Goal: Transaction & Acquisition: Purchase product/service

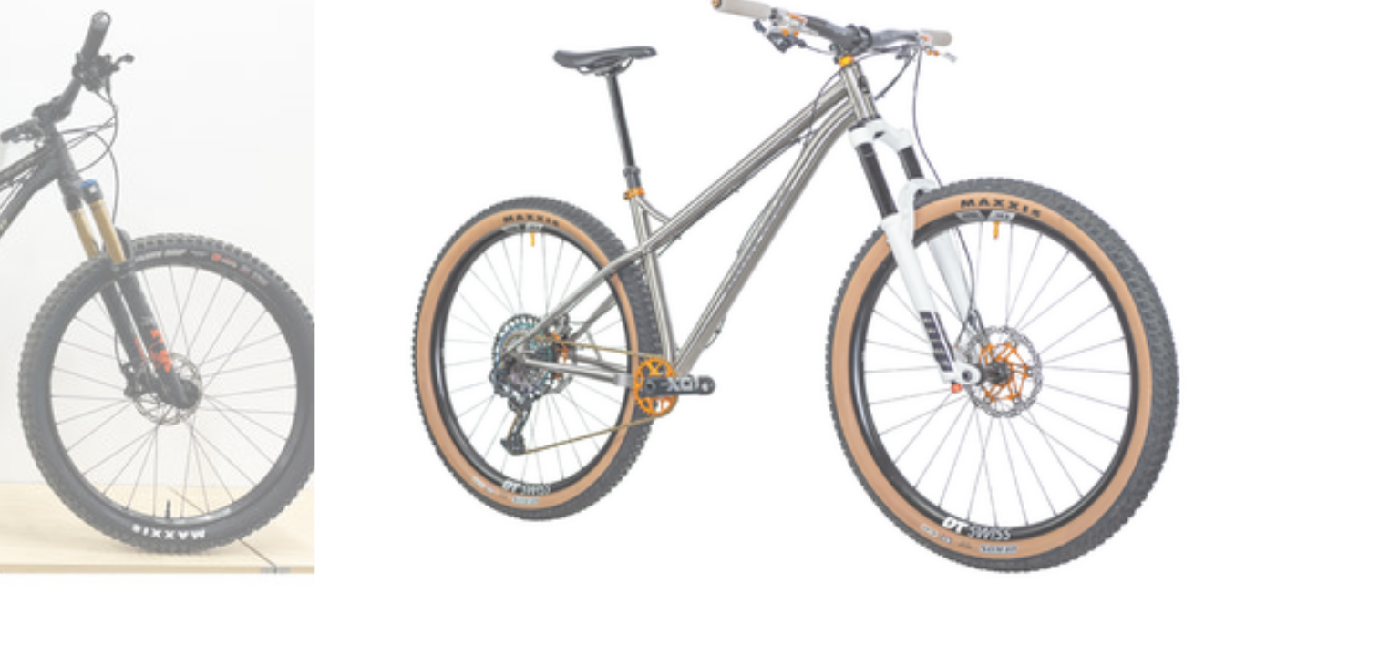
scroll to position [905, 0]
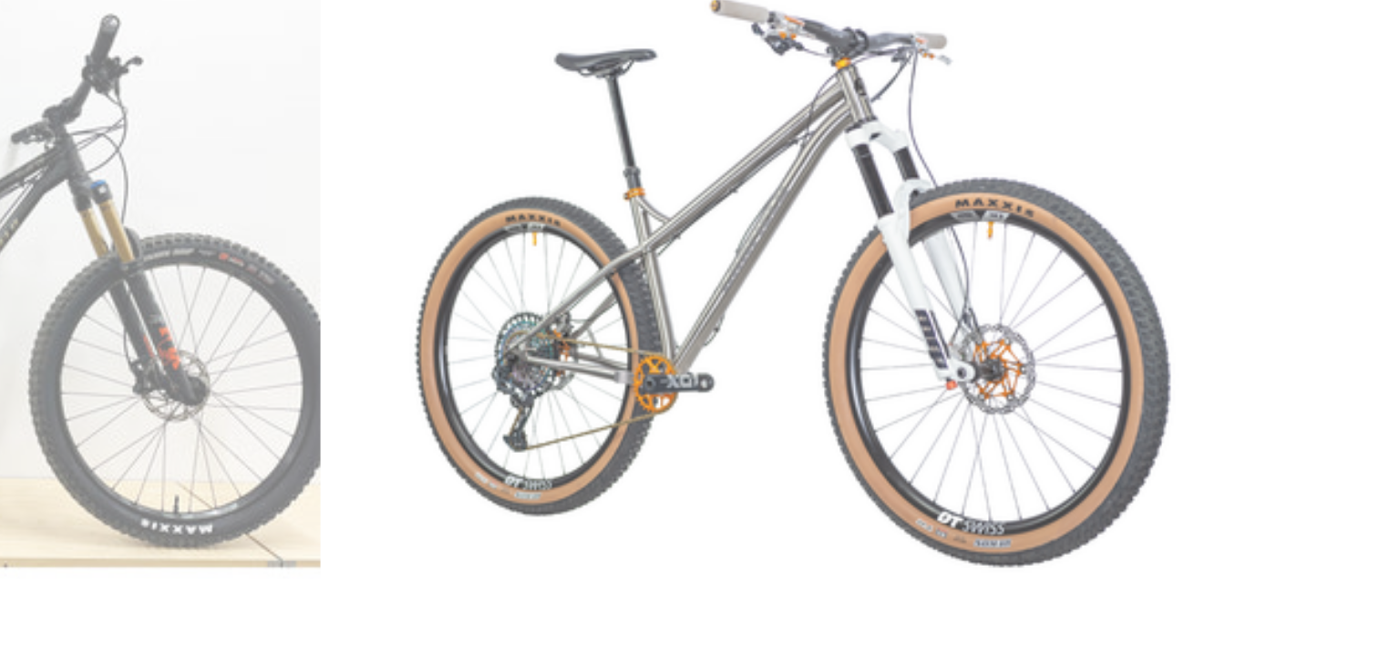
click at [642, 226] on link "TI NIMBLE 9" at bounding box center [699, 299] width 313 height 426
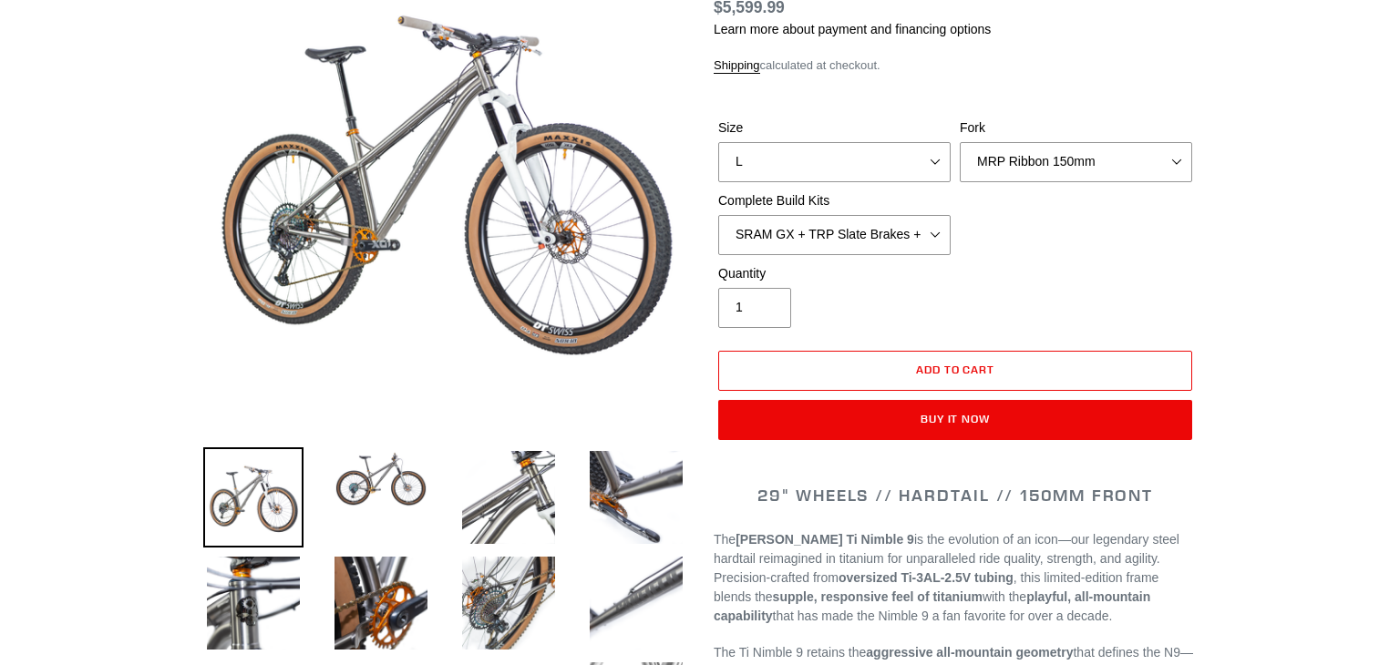
select select "highest-rating"
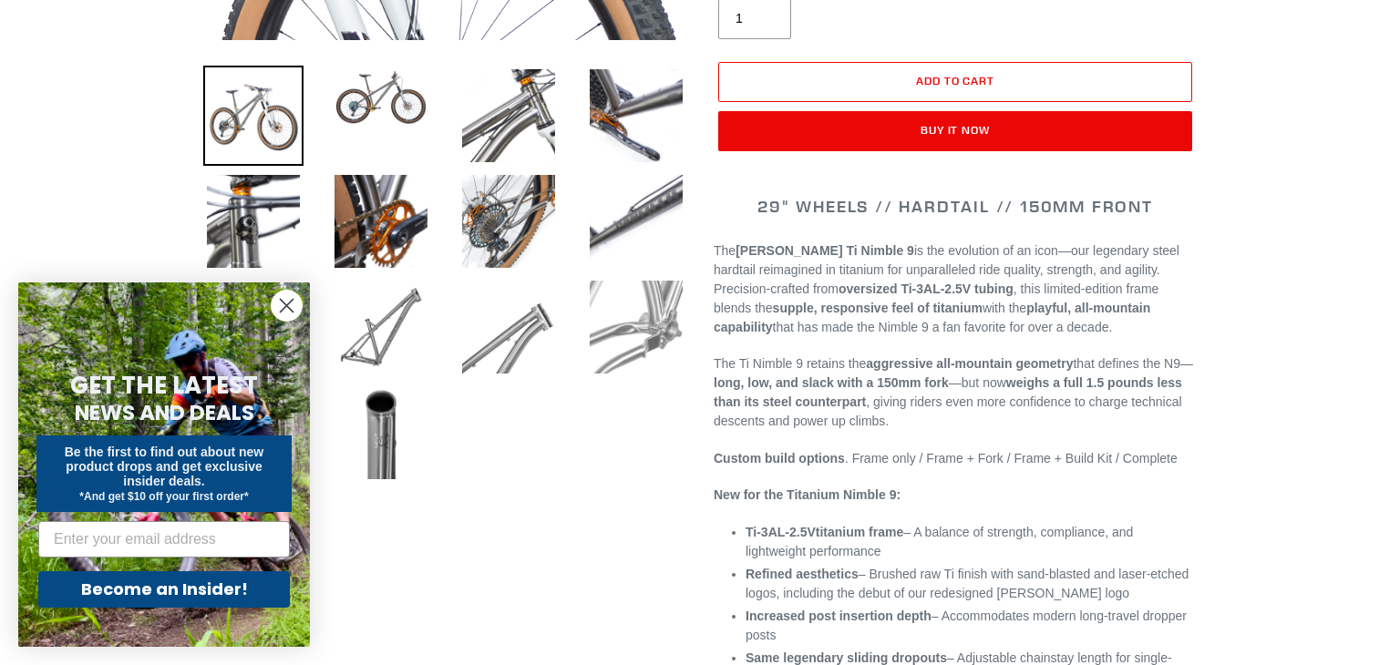
scroll to position [591, 0]
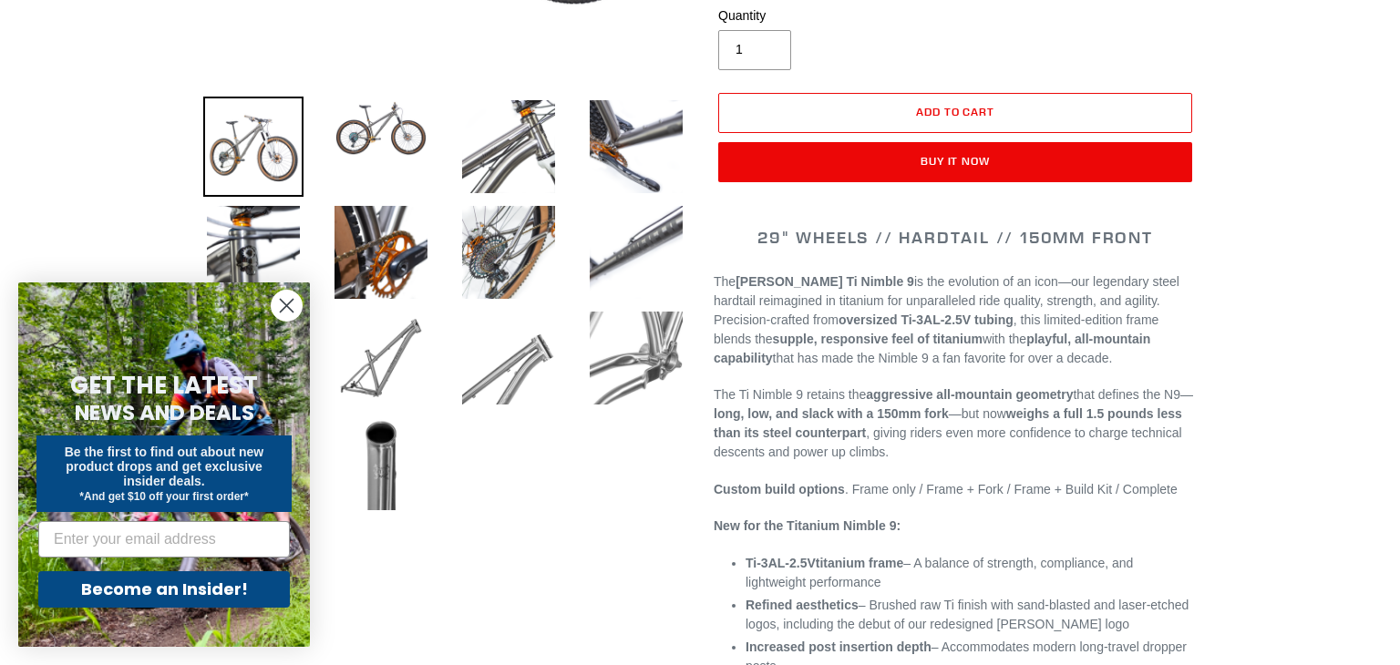
click at [293, 301] on circle "Close dialog" at bounding box center [287, 306] width 30 height 30
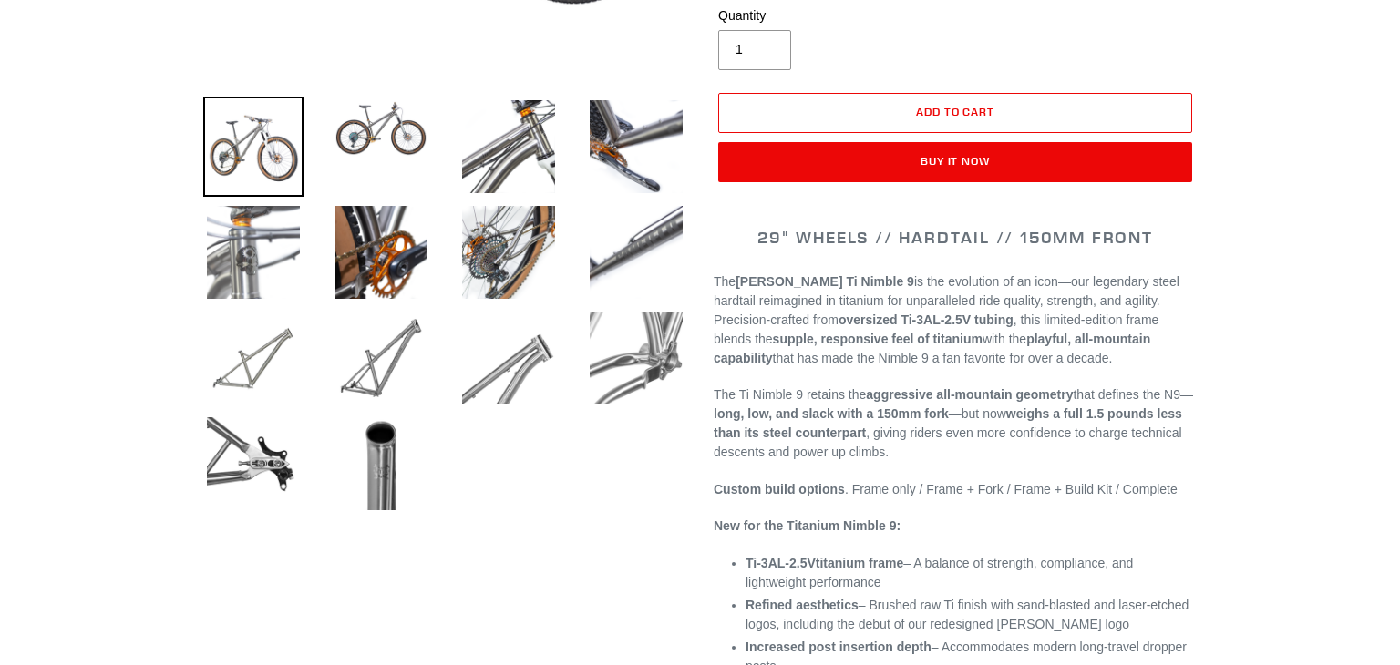
scroll to position [0, 0]
